Goal: Transaction & Acquisition: Purchase product/service

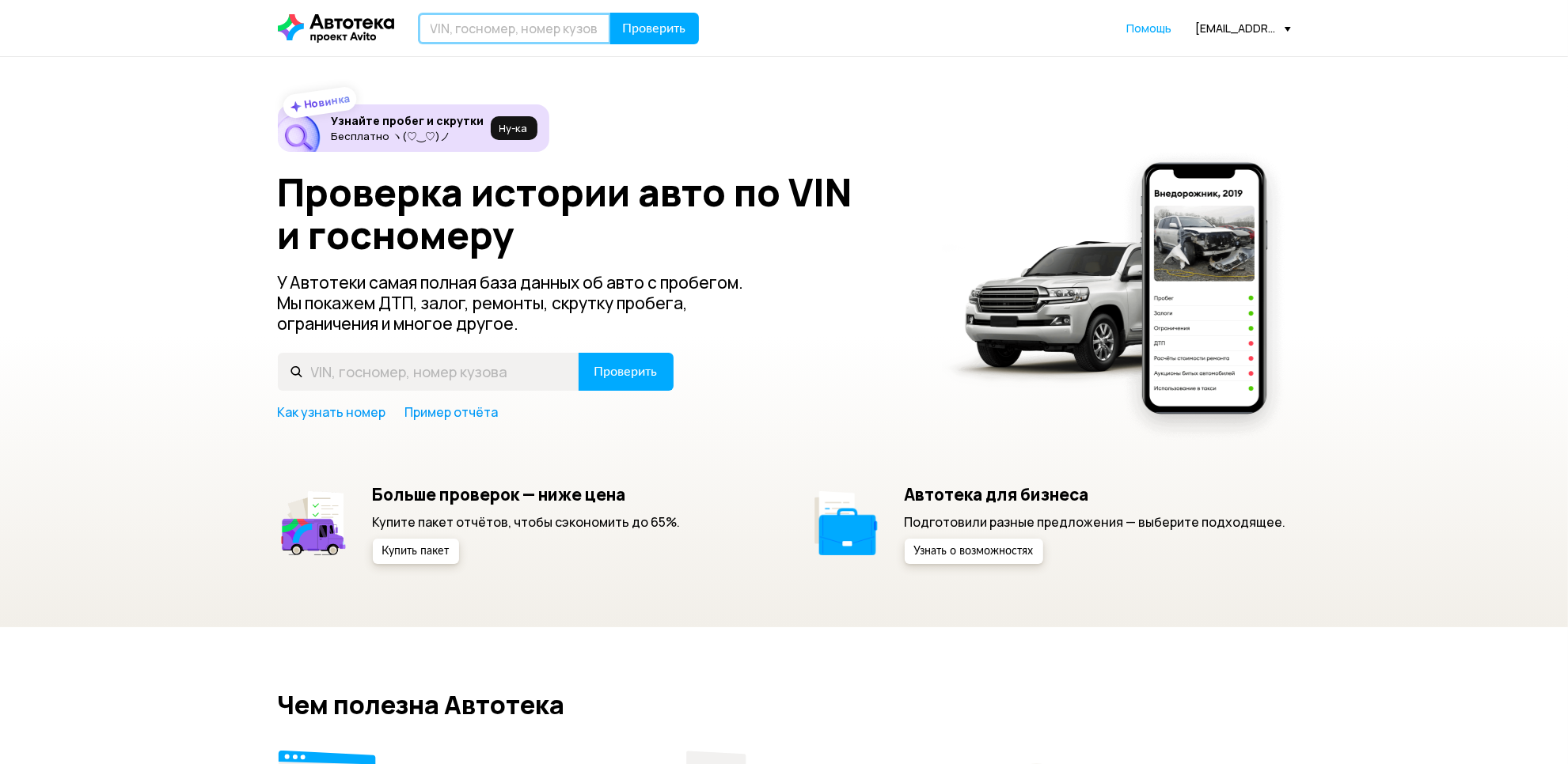
drag, startPoint x: 0, startPoint y: 0, endPoint x: 467, endPoint y: 28, distance: 467.8
click at [467, 28] on input "text" at bounding box center [513, 29] width 193 height 32
paste input "[US_VEHICLE_IDENTIFICATION_NUMBER]"
type input "[US_VEHICLE_IDENTIFICATION_NUMBER]"
click at [650, 29] on span "Проверить" at bounding box center [654, 28] width 63 height 13
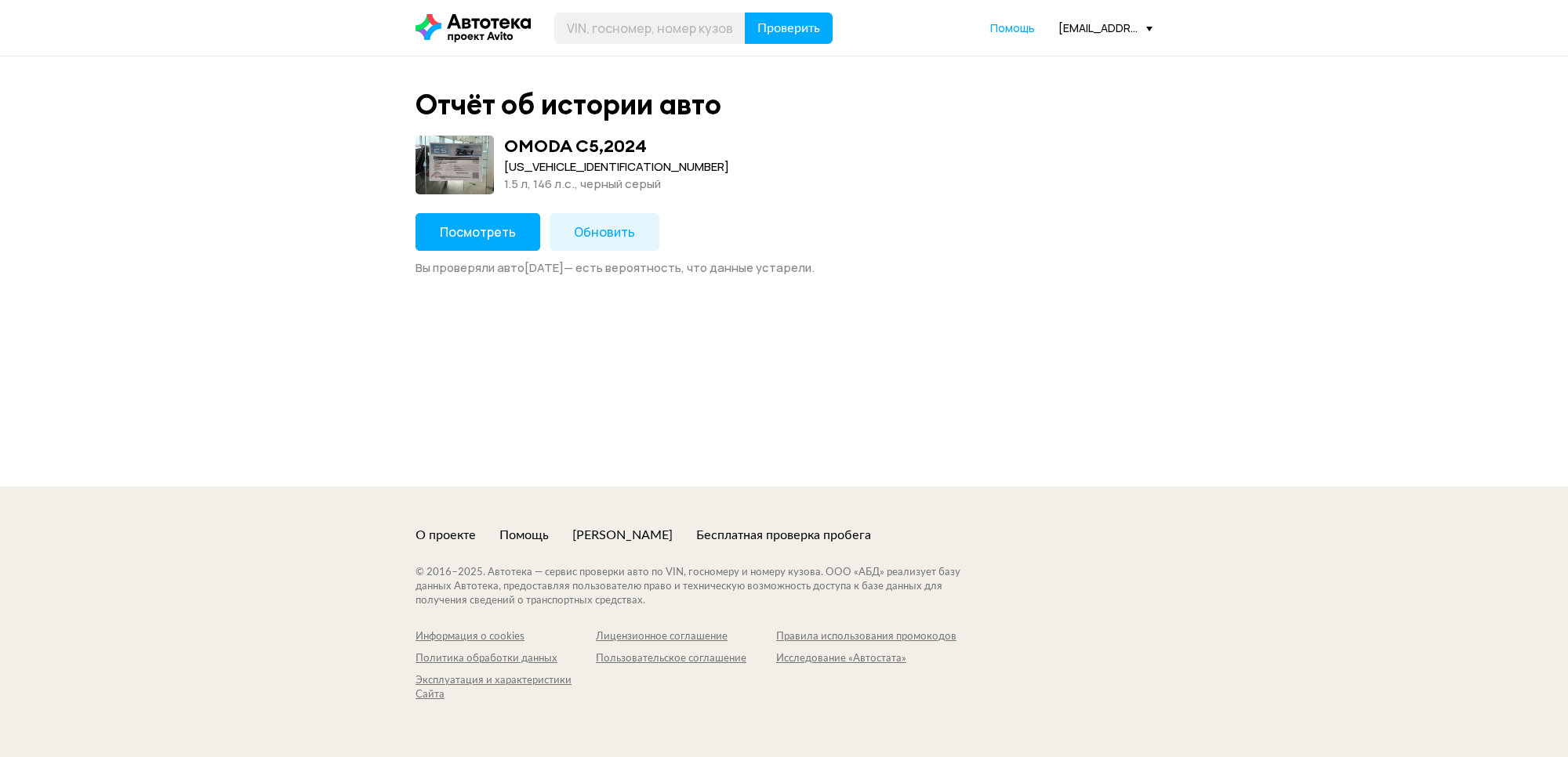
click at [581, 226] on span "Обновить" at bounding box center [604, 232] width 61 height 18
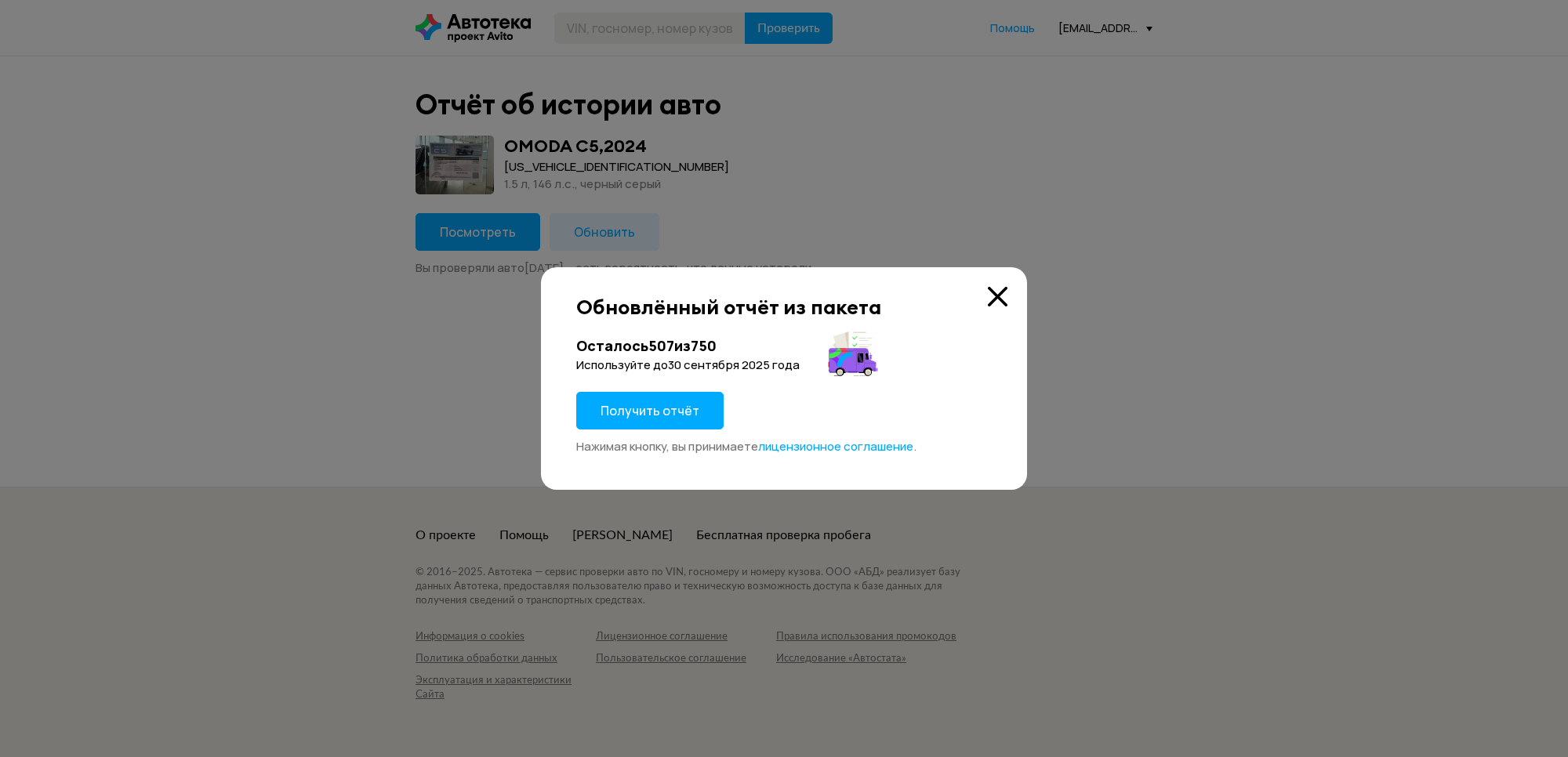
click at [660, 405] on span "Получить отчёт" at bounding box center [649, 410] width 98 height 18
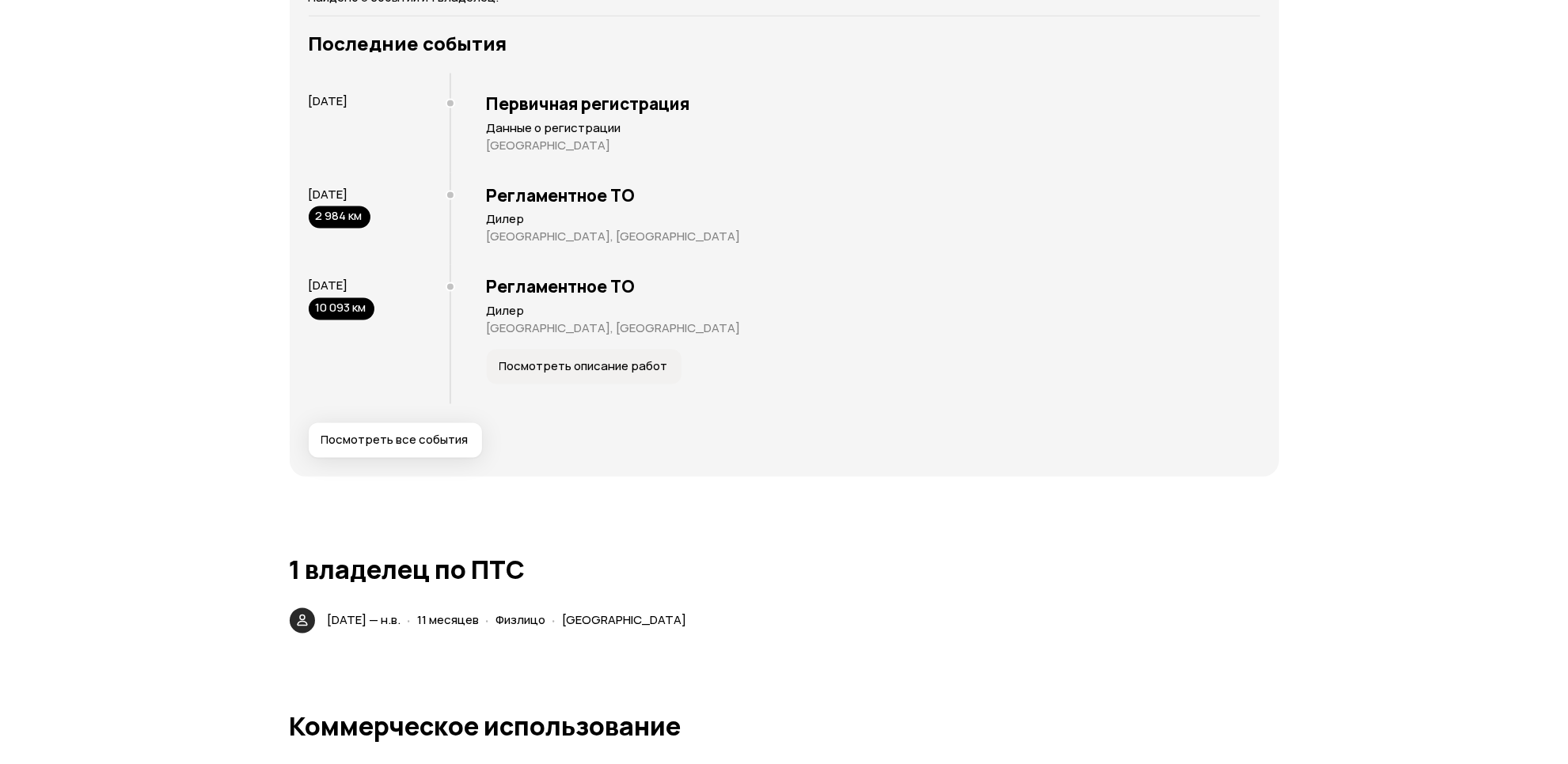
scroll to position [2967, 0]
